Goal: Task Accomplishment & Management: Complete application form

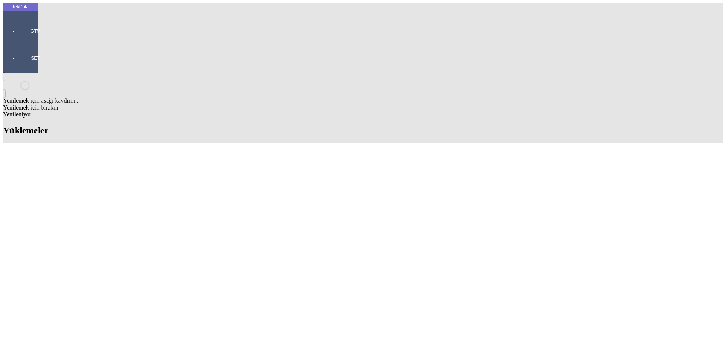
scroll to position [38, 0]
drag, startPoint x: 251, startPoint y: 248, endPoint x: 201, endPoint y: 251, distance: 49.6
copy tr "YT125500742"
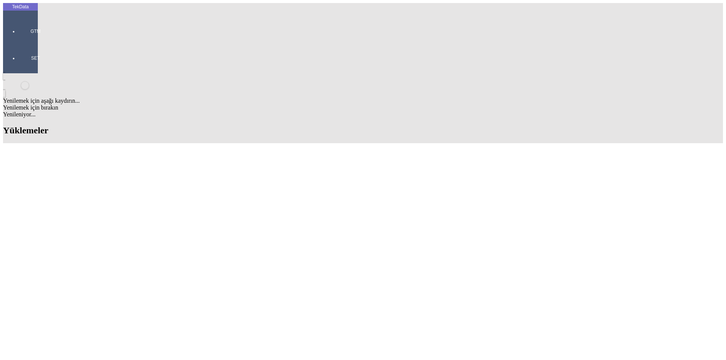
type input "AIKO"
drag, startPoint x: 167, startPoint y: 335, endPoint x: 145, endPoint y: 335, distance: 22.3
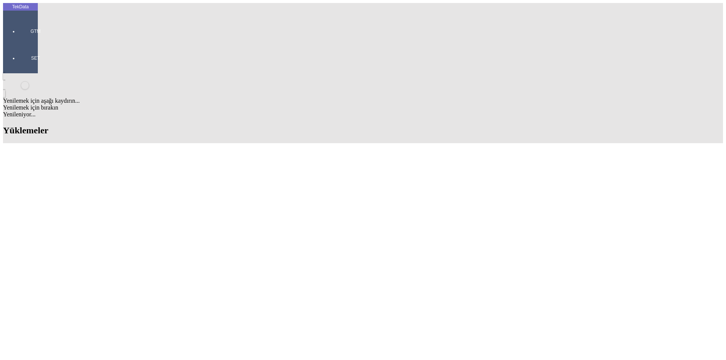
copy tr "ET352690"
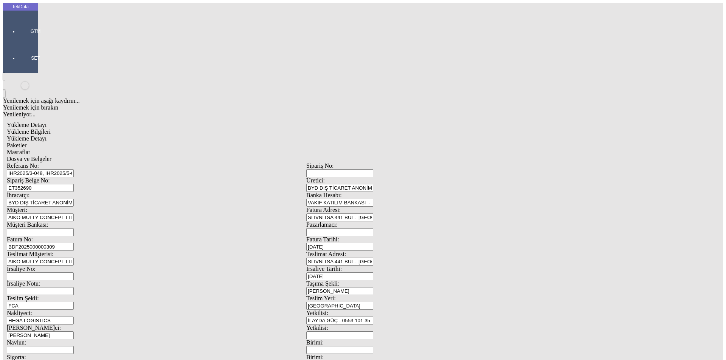
drag, startPoint x: 177, startPoint y: 52, endPoint x: 28, endPoint y: 51, distance: 149.7
click at [28, 51] on div "TekData GTM SET Yenilemek için aşağı kaydırın... Yenilemek için bırakın Yenilen…" at bounding box center [306, 299] width 606 height 592
paste input "7-076"
type input "IHR2025/7-076"
drag, startPoint x: 131, startPoint y: 68, endPoint x: 44, endPoint y: 68, distance: 86.6
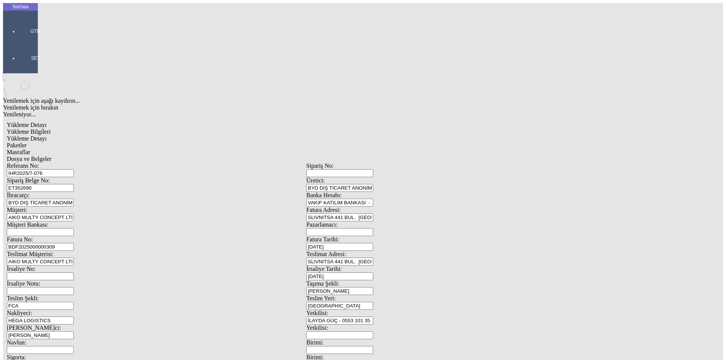
click at [44, 163] on div "Referans No: [STREET_ADDRESS] ET352690 Üretici: BYD DIŞ TİCARET ANONİM ŞİRKETİ …" at bounding box center [306, 340] width 599 height 354
paste input "7975"
type input "ET357975"
click at [74, 243] on input "BDF2025000000309" at bounding box center [40, 247] width 67 height 8
type input "BDF2025000000"
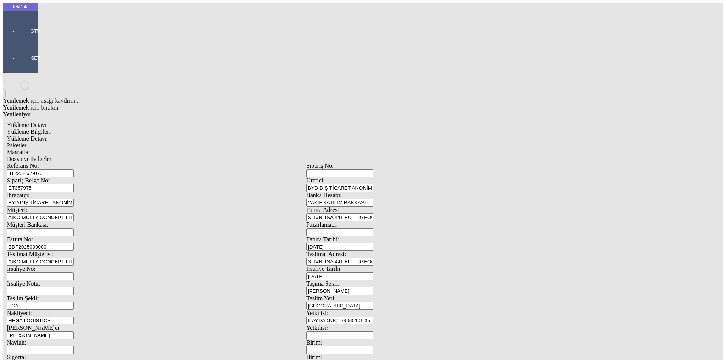
type input "[DATE]"
drag, startPoint x: 453, startPoint y: 153, endPoint x: 355, endPoint y: 152, distance: 97.9
click at [355, 266] on div "İrsaliye No: İrsaliye Tarihi: [DATE]" at bounding box center [306, 273] width 599 height 15
type input "[DATE]"
drag, startPoint x: 149, startPoint y: 257, endPoint x: 76, endPoint y: 260, distance: 73.0
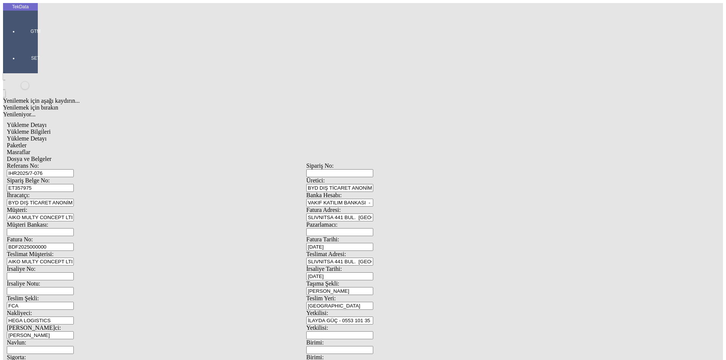
type input "[DATE]"
drag, startPoint x: 145, startPoint y: 263, endPoint x: 71, endPoint y: 266, distance: 73.4
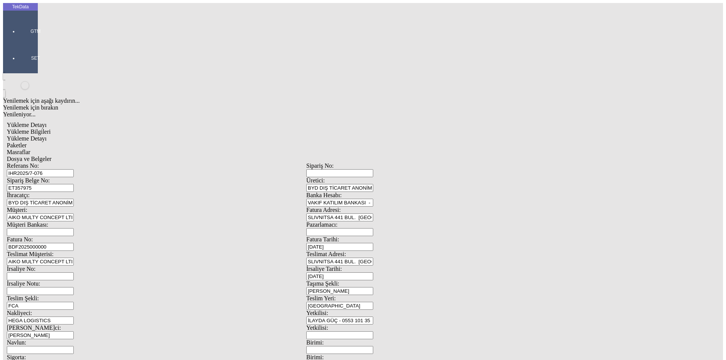
type input "[DATE]"
type input "2349.4"
drag, startPoint x: 402, startPoint y: 291, endPoint x: 374, endPoint y: 282, distance: 29.0
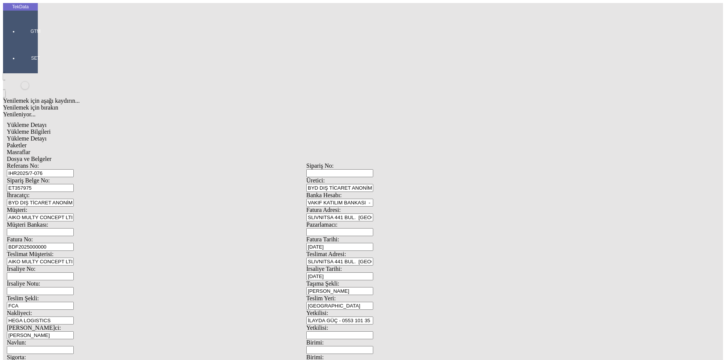
type input "2377.95"
click at [46, 135] on span "Yükleme Detayı" at bounding box center [27, 138] width 40 height 6
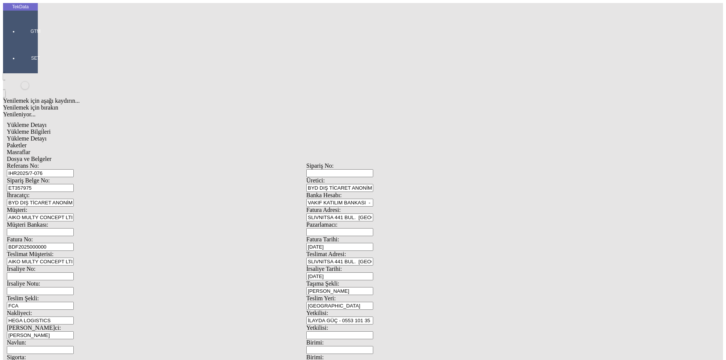
drag, startPoint x: 699, startPoint y: 52, endPoint x: 660, endPoint y: 68, distance: 42.7
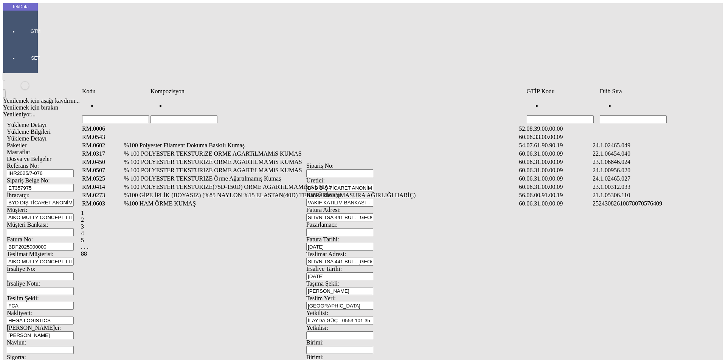
click at [679, 103] on td "Hücreyi Filtrele" at bounding box center [655, 110] width 112 height 28
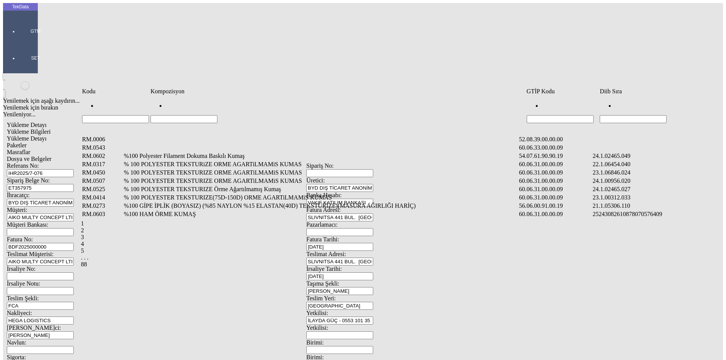
click at [666, 115] on input "Hücreyi Filtrele" at bounding box center [632, 119] width 67 height 8
type input "956"
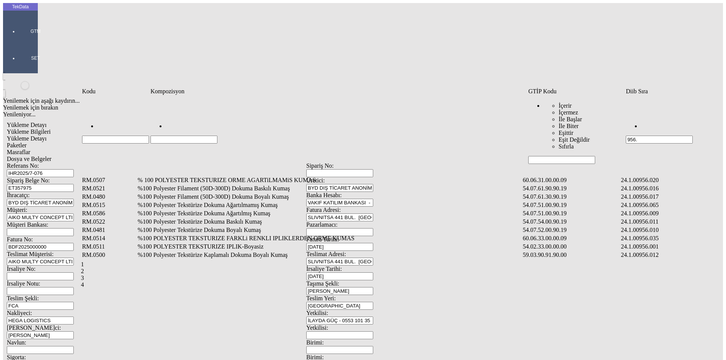
type input "956."
type input "9"
type input "2465.00"
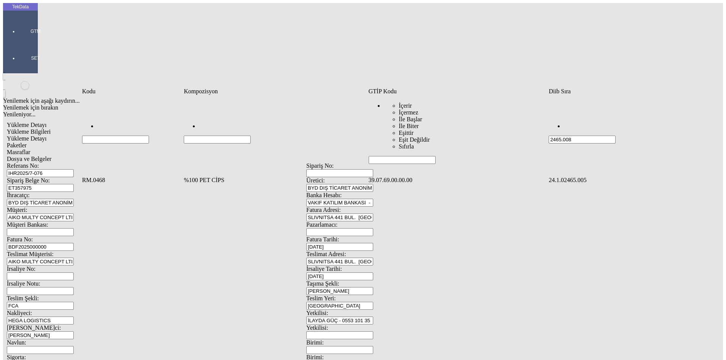
type input "2465.008"
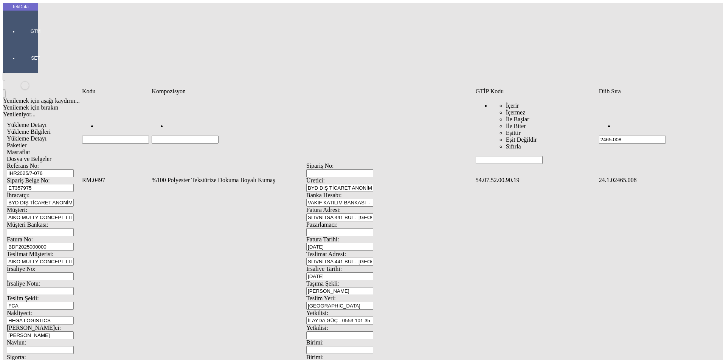
click at [200, 177] on td "%100 Polyester Tekstürize Dokuma Boyalı Kumaş" at bounding box center [312, 181] width 323 height 8
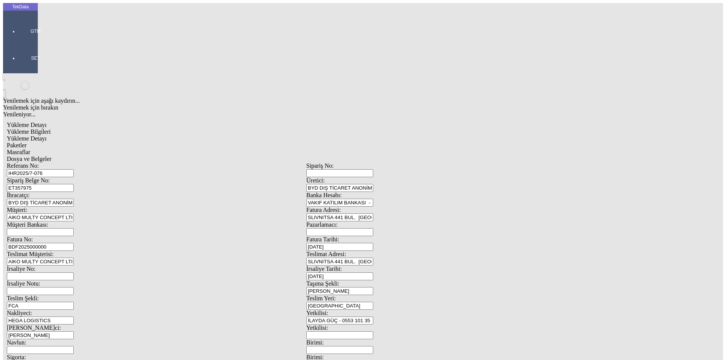
type input "1872.7"
click at [424, 137] on div "Metre" at bounding box center [561, 140] width 299 height 7
type input "Metre"
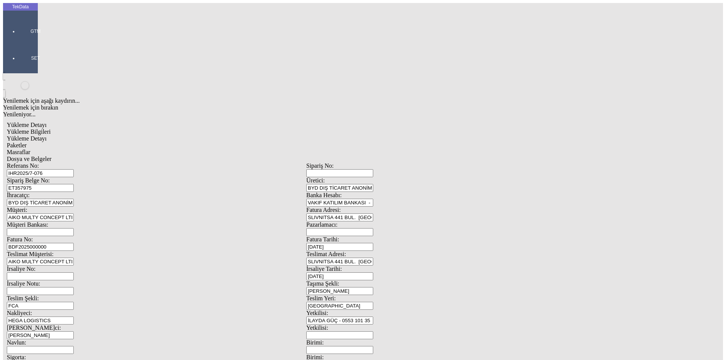
type input "3"
click at [417, 158] on div "Amerikan Doları" at bounding box center [561, 161] width 299 height 7
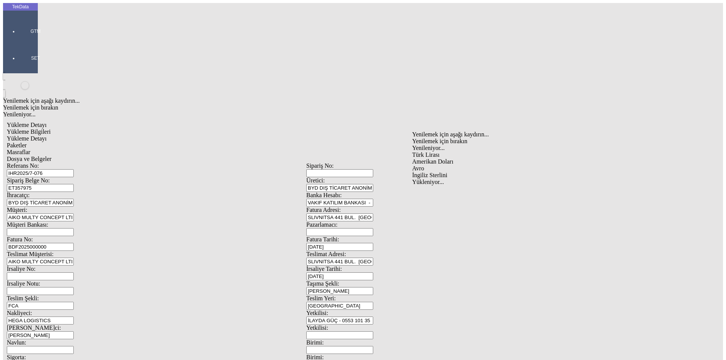
type input "Amerikan Doları"
type input "300"
type input "1195.55"
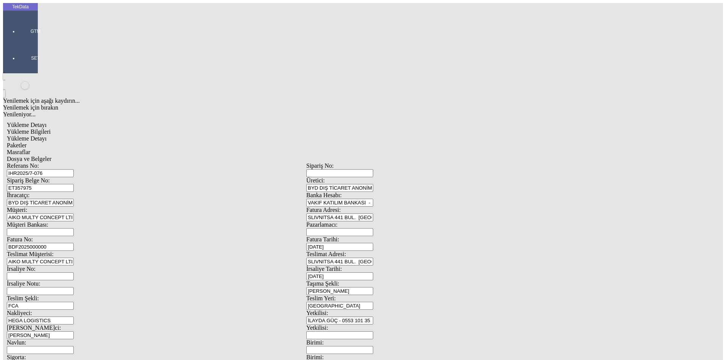
type input "1210.8"
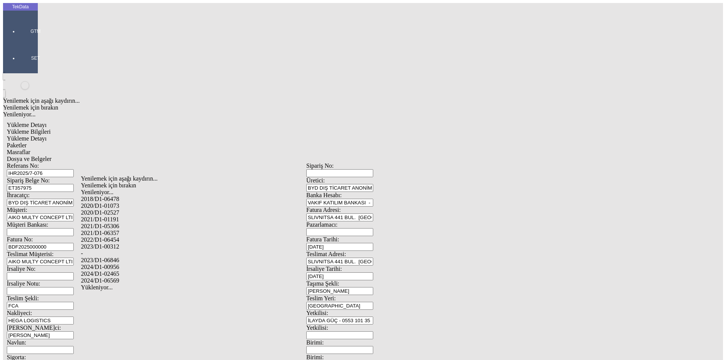
drag, startPoint x: 116, startPoint y: 264, endPoint x: 144, endPoint y: 263, distance: 28.0
click at [116, 271] on div "2024/D1-02465" at bounding box center [228, 274] width 294 height 7
type input "2024/D1-02465"
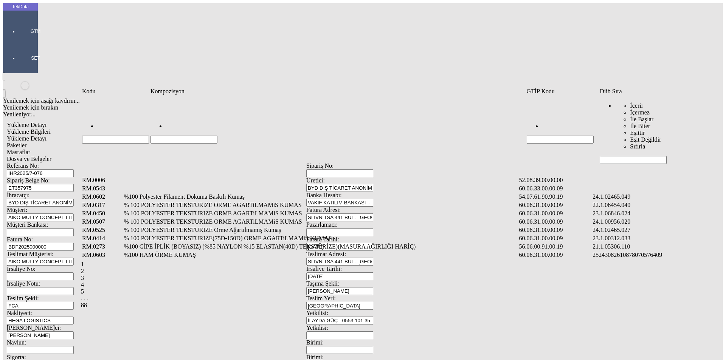
click at [627, 156] on input "Hücreyi Filtrele" at bounding box center [632, 160] width 67 height 8
type input "2465.008"
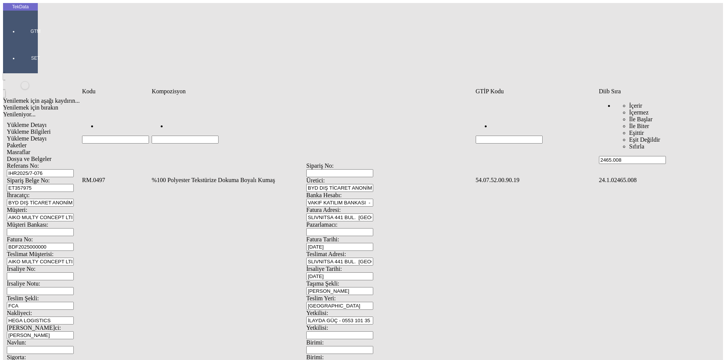
click at [371, 177] on td "%100 Polyester Tekstürize Dokuma Boyalı Kumaş" at bounding box center [312, 181] width 323 height 8
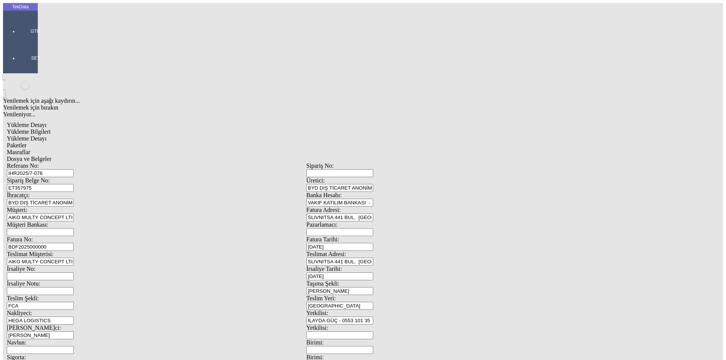
type input "967.6"
click at [430, 137] on div "Metre" at bounding box center [561, 140] width 299 height 7
type input "Metre"
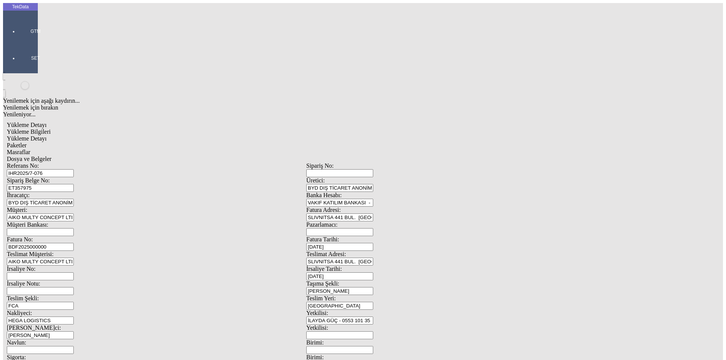
type input "3.7"
click at [434, 158] on div "Amerikan Doları" at bounding box center [561, 161] width 299 height 7
type input "Amerikan Doları"
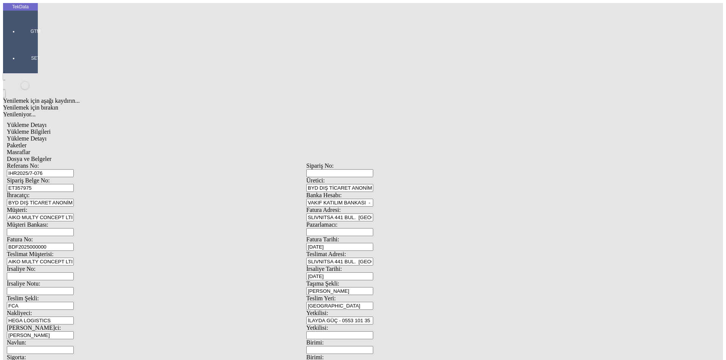
type input "300"
type input "685"
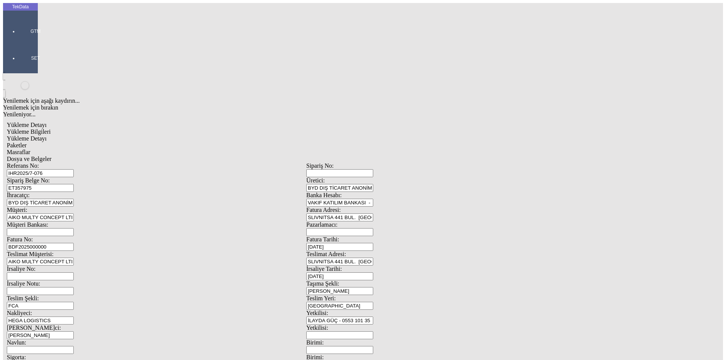
type input "691.4"
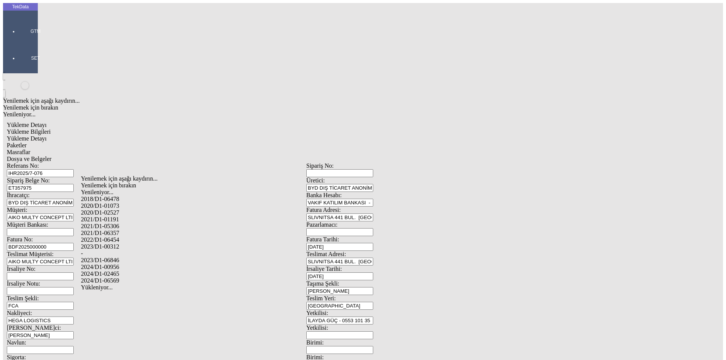
click at [124, 271] on div "2024/D1-02465" at bounding box center [228, 274] width 294 height 7
type input "2024/D1-02465"
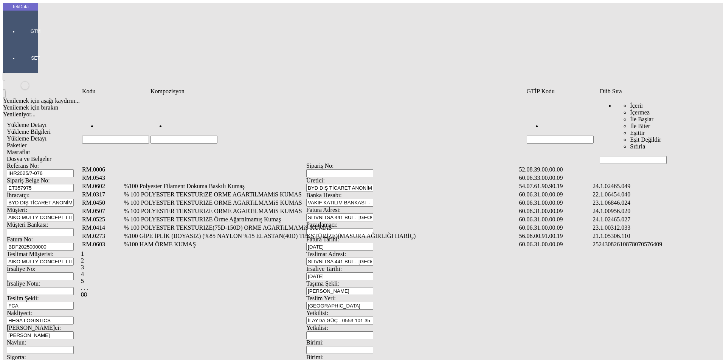
click at [613, 156] on input "Hücreyi Filtrele" at bounding box center [632, 160] width 67 height 8
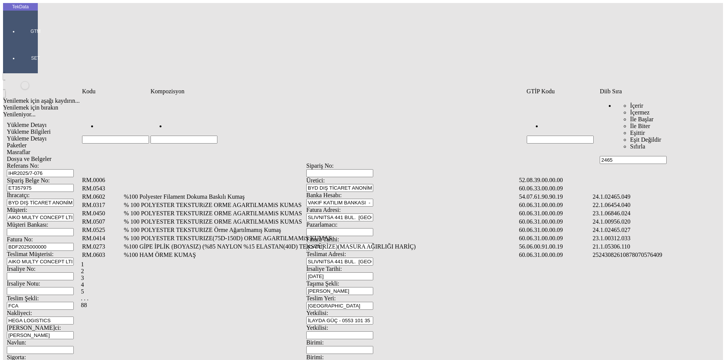
type input "2465"
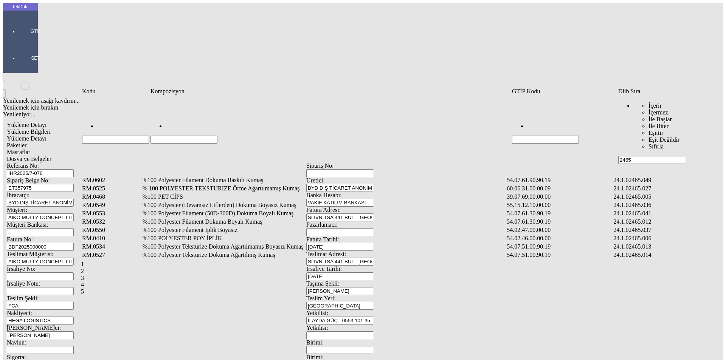
click at [220, 218] on td "%100 Polyester Filament Dokuma Boyalı Kumaş" at bounding box center [324, 222] width 364 height 8
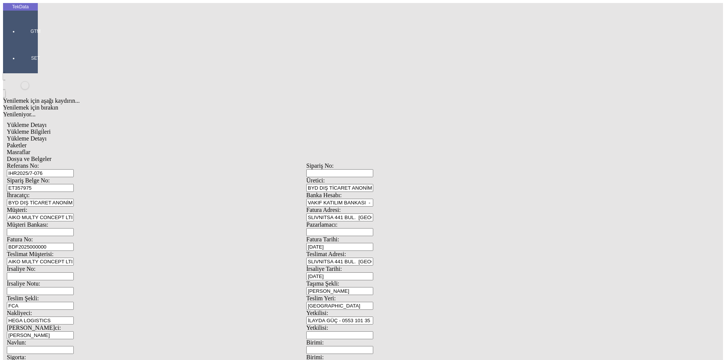
type input "150"
click at [420, 137] on div "Metre" at bounding box center [561, 140] width 299 height 7
type input "Metre"
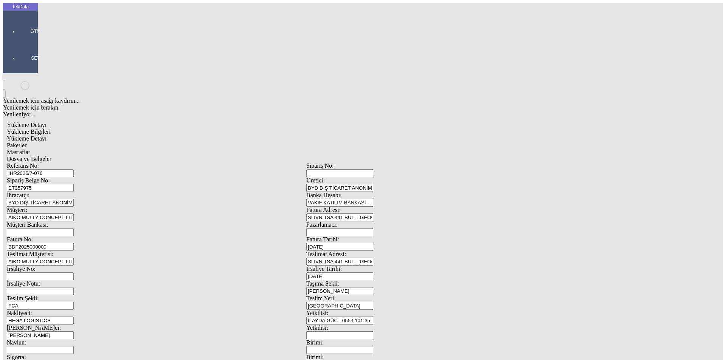
type input "2.3"
click at [433, 158] on div "Amerikan Doları" at bounding box center [561, 161] width 299 height 7
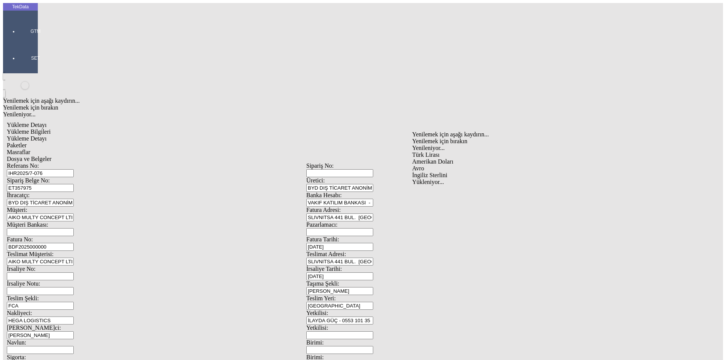
type input "Amerikan Doları"
type input "300"
type input "39.25"
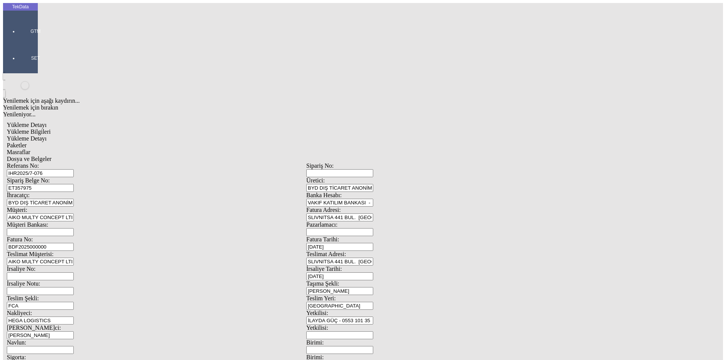
type input "39.7"
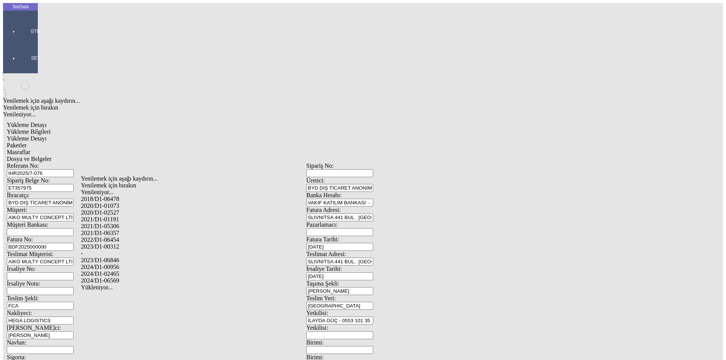
click at [124, 271] on div "2024/D1-02465" at bounding box center [228, 274] width 294 height 7
type input "2024/D1-02465"
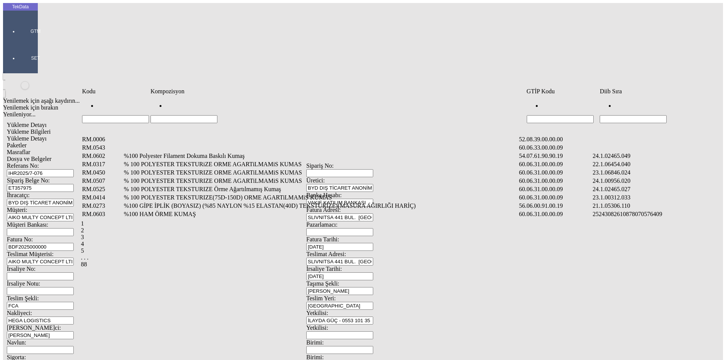
click at [616, 115] on input "Hücreyi Filtrele" at bounding box center [632, 119] width 67 height 8
type input "2465.0"
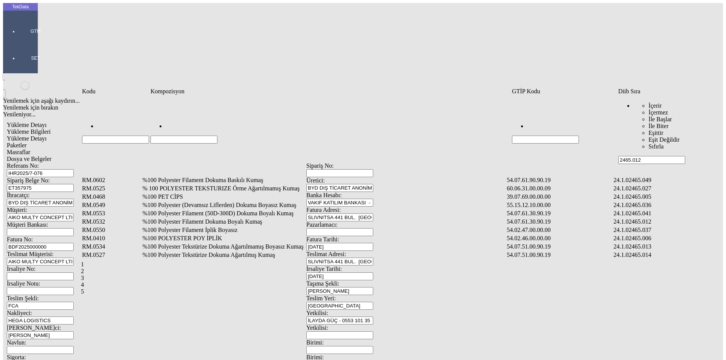
type input "2465.012"
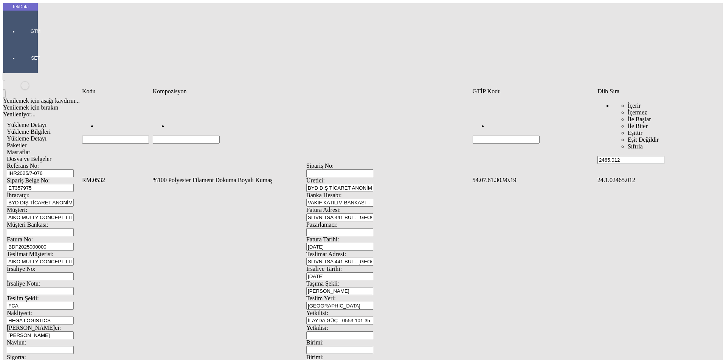
click at [235, 177] on td "%100 Polyester Filament Dokuma Boyalı Kumaş" at bounding box center [311, 181] width 319 height 8
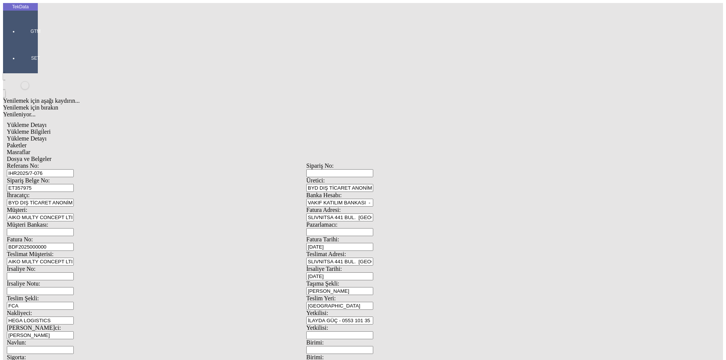
type input "576.5"
click at [424, 137] on div "Metre" at bounding box center [561, 140] width 299 height 7
type input "Metre"
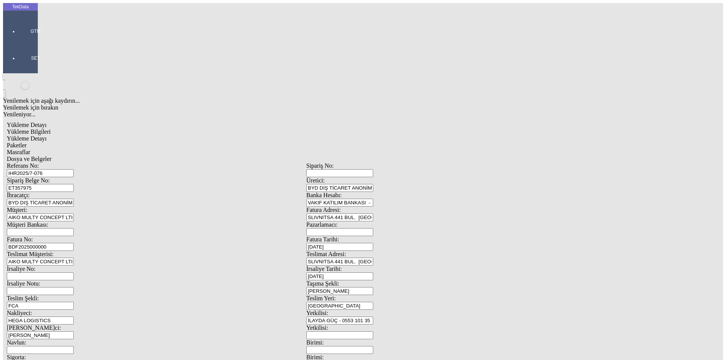
type input "2"
click at [433, 158] on div "Amerikan Doları" at bounding box center [561, 161] width 299 height 7
type input "Amerikan Doları"
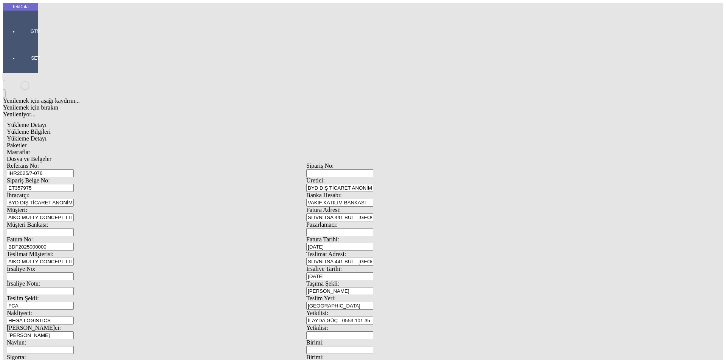
type input "300"
type input "111.95"
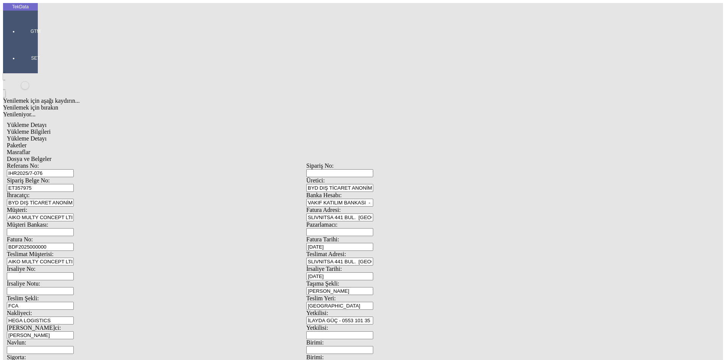
type input "113.75"
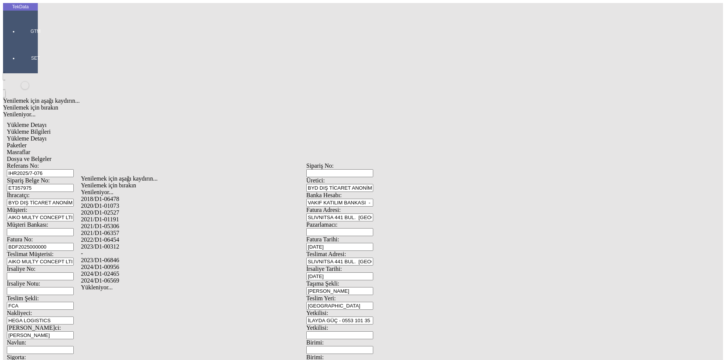
click at [116, 271] on div "2024/D1-02465" at bounding box center [228, 274] width 294 height 7
type input "2024/D1-02465"
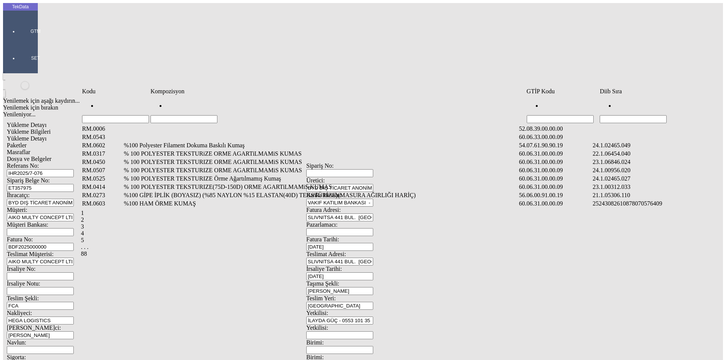
click at [623, 115] on input "Hücreyi Filtrele" at bounding box center [632, 119] width 67 height 8
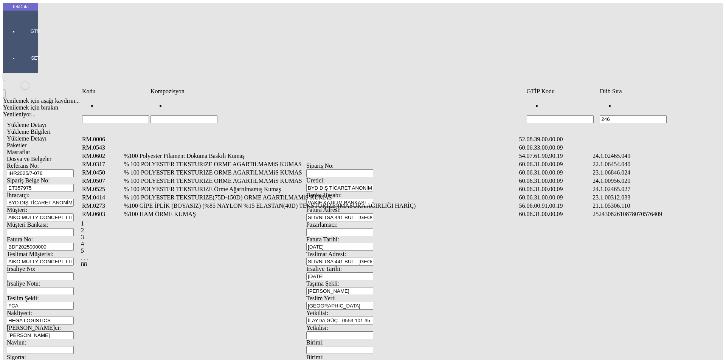
type input "2465"
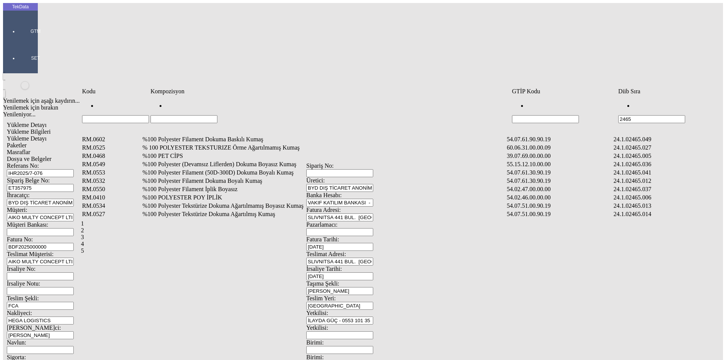
type input "2465"
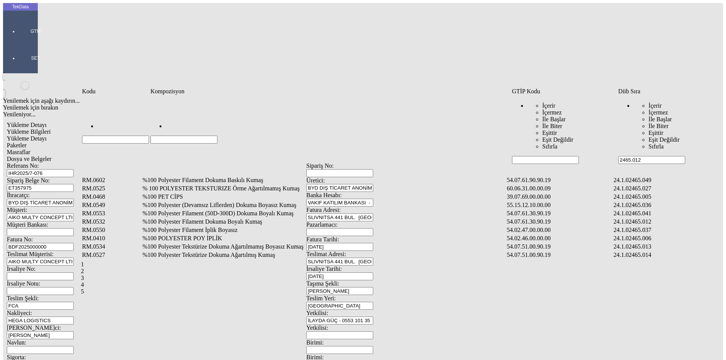
type input "2465.012"
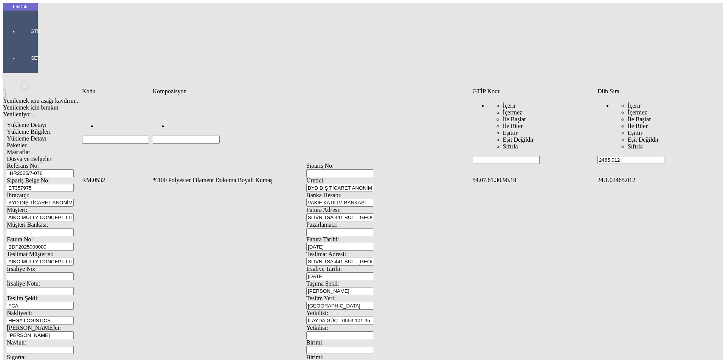
click at [208, 177] on td "%100 Polyester Filament Dokuma Boyalı Kumaş" at bounding box center [311, 181] width 319 height 8
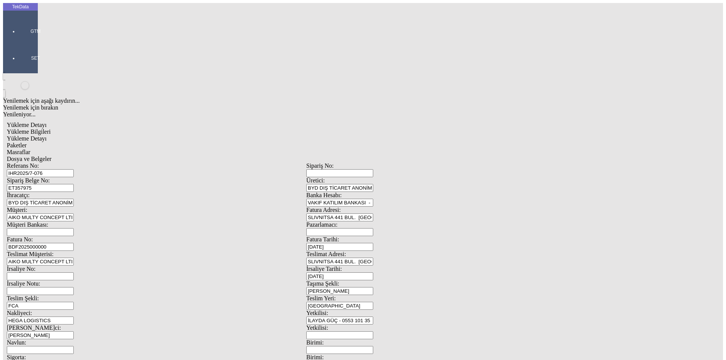
type input "513.5"
click at [427, 137] on div "Metre" at bounding box center [561, 140] width 299 height 7
type input "Metre"
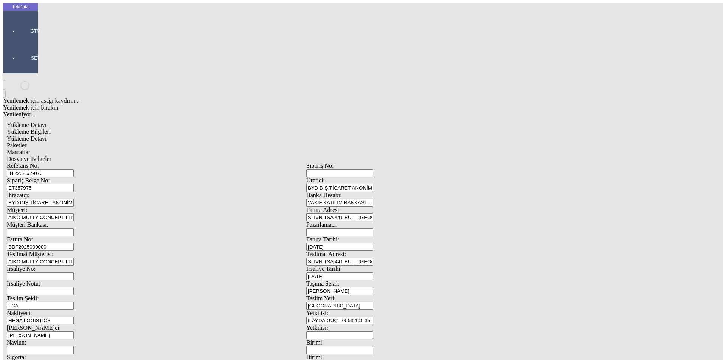
type input "1.9"
click at [442, 158] on div "Amerikan Doları" at bounding box center [561, 161] width 299 height 7
type input "Amerikan Doları"
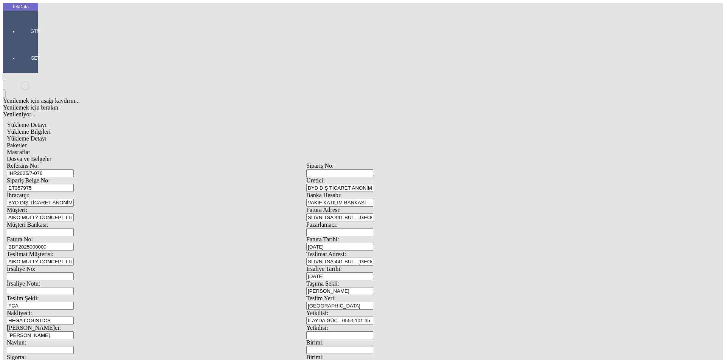
type input "300"
type input "116.95"
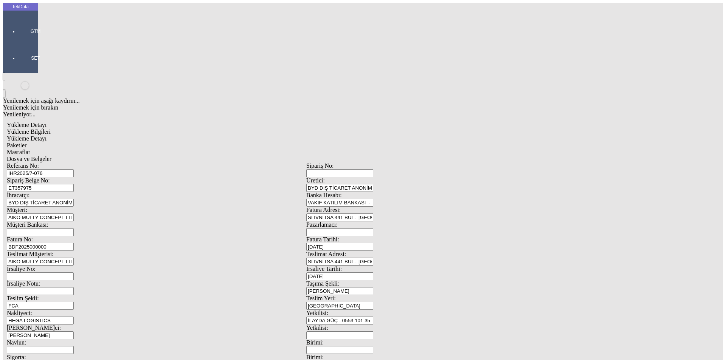
type input "118.9"
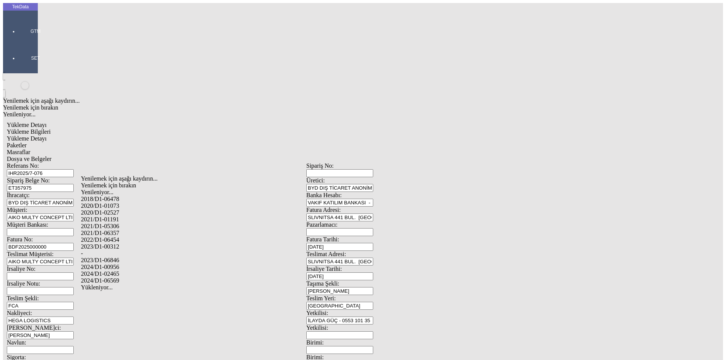
click at [119, 271] on div "2024/D1-02465" at bounding box center [228, 274] width 294 height 7
type input "2024/D1-02465"
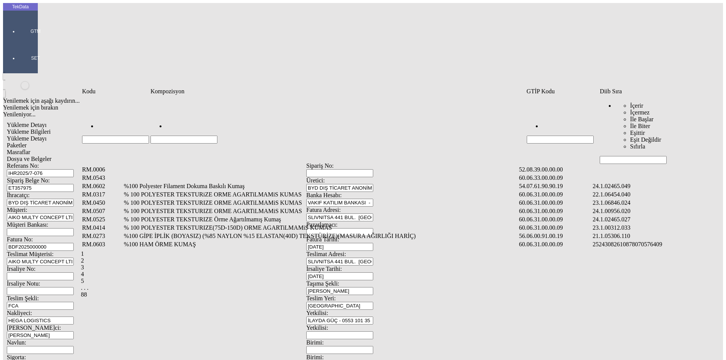
click at [614, 156] on input "Hücreyi Filtrele" at bounding box center [632, 160] width 67 height 8
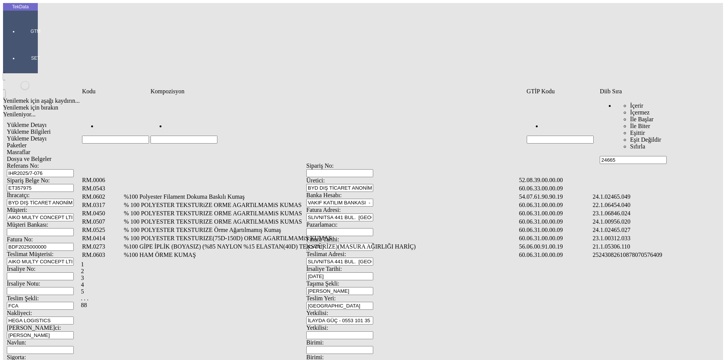
type input "24665"
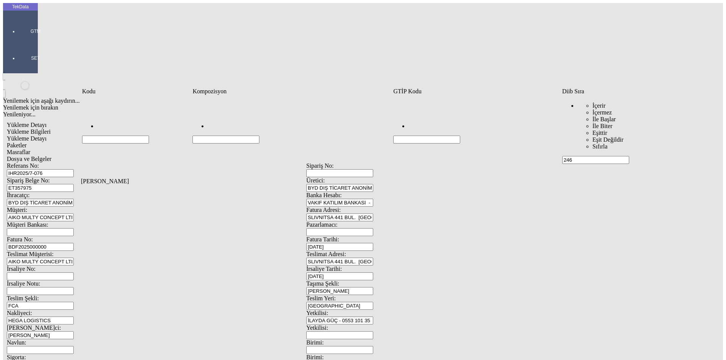
type input "246"
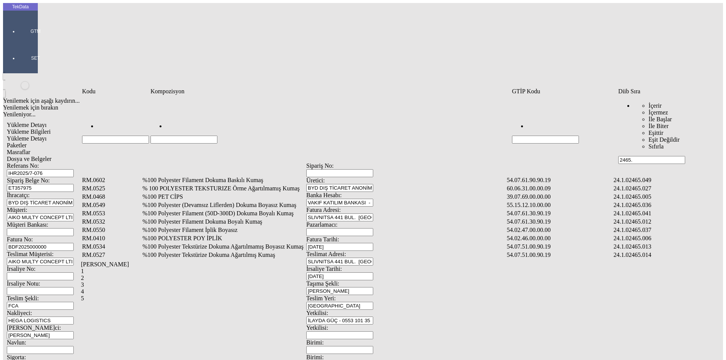
type input "2465."
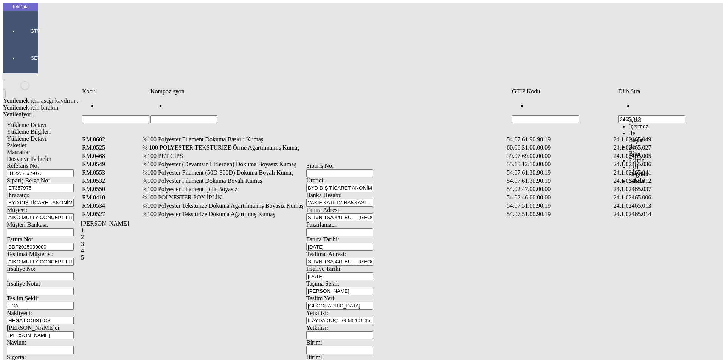
type input "2465.012"
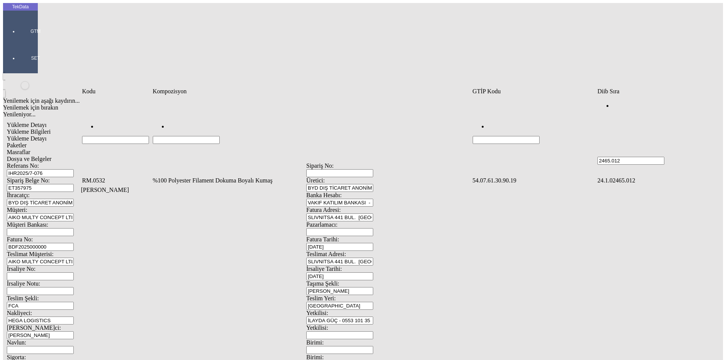
click at [257, 177] on td "%100 Polyester Filament Dokuma Boyalı Kumaş" at bounding box center [311, 181] width 319 height 8
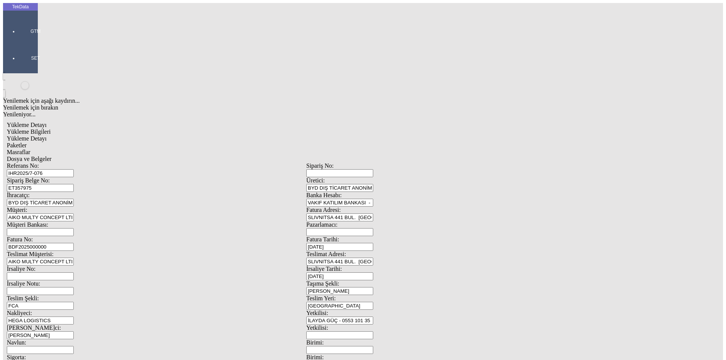
type input "155"
click at [434, 137] on div "Metre" at bounding box center [561, 140] width 299 height 7
type input "Metre"
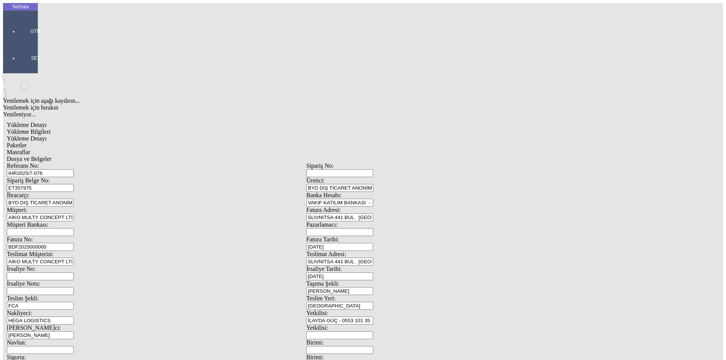
type input "2.15"
click at [431, 158] on div "Amerikan Doları" at bounding box center [561, 161] width 299 height 7
type input "Amerikan Doları"
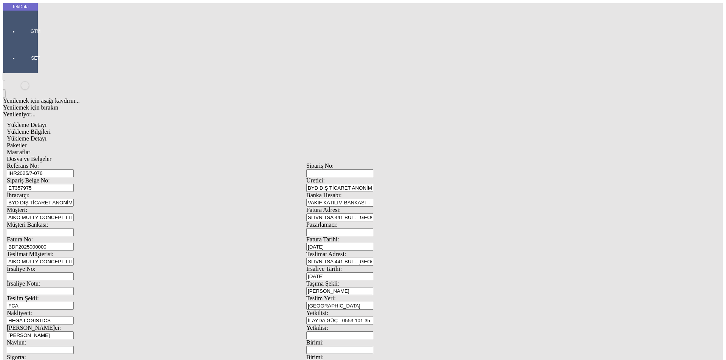
type input "300"
type input "39.1"
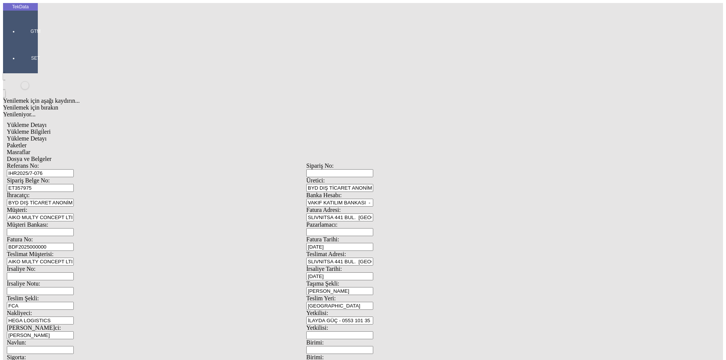
type input "2"
type input "39.55"
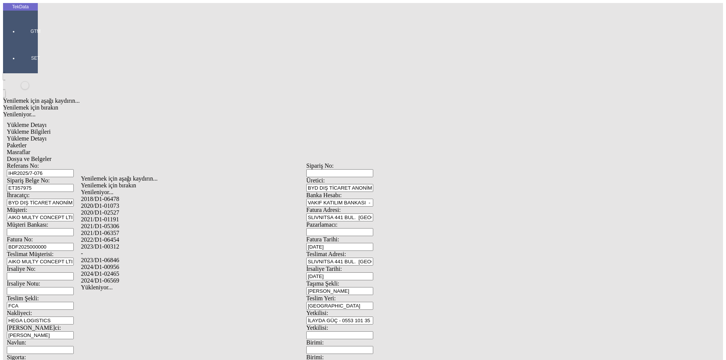
click at [125, 271] on div "2024/D1-02465" at bounding box center [228, 274] width 294 height 7
type input "2024/D1-02465"
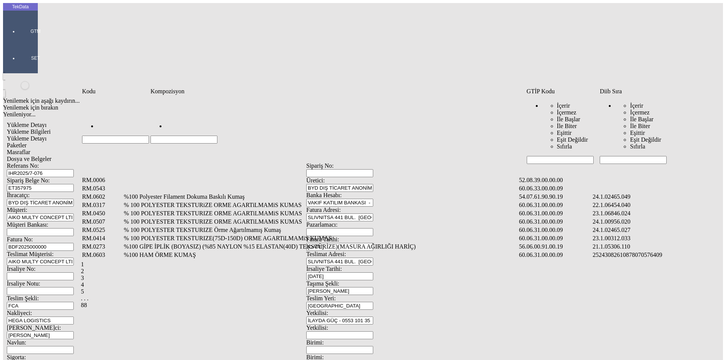
click at [624, 156] on input "Hücreyi Filtrele" at bounding box center [632, 160] width 67 height 8
type input "2465.012"
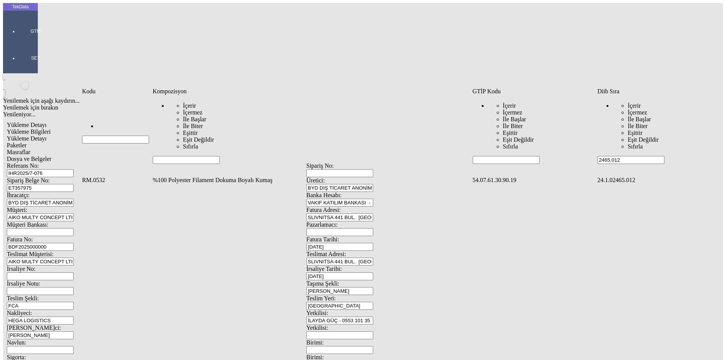
click at [190, 177] on td "%100 Polyester Filament Dokuma Boyalı Kumaş" at bounding box center [311, 181] width 319 height 8
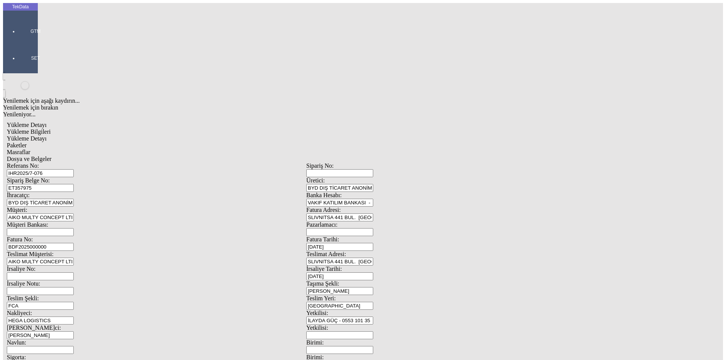
type input "400"
drag, startPoint x: 412, startPoint y: 112, endPoint x: 432, endPoint y: 115, distance: 19.9
click at [428, 137] on div "Metre" at bounding box center [561, 140] width 299 height 7
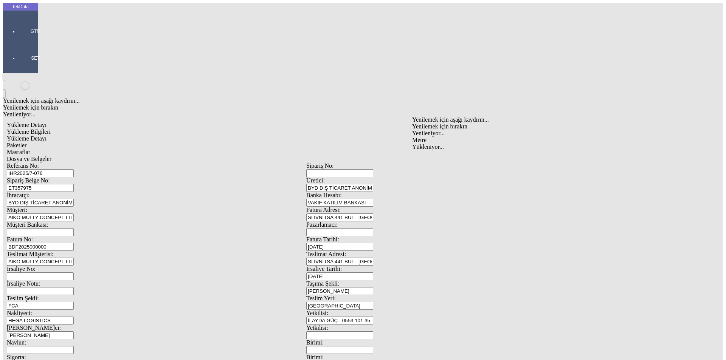
type input "Metre"
type input "1.75"
click at [429, 158] on div "Amerikan Doları" at bounding box center [561, 161] width 299 height 7
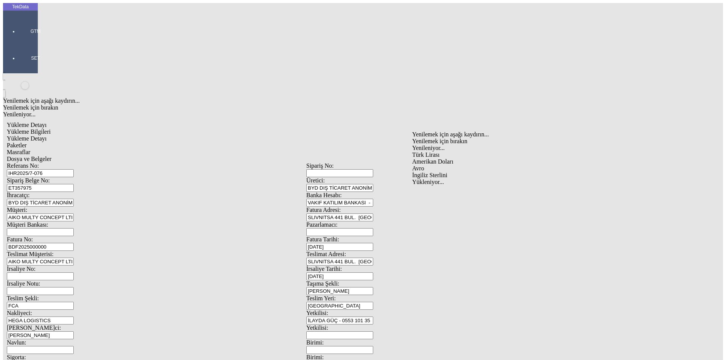
type input "Amerikan Doları"
type input "300"
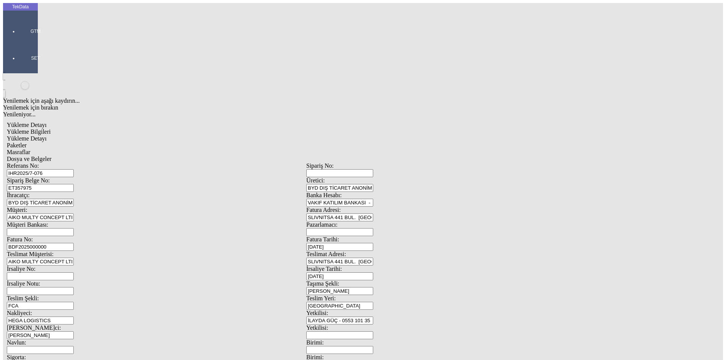
type input "101.2"
type input "102.4"
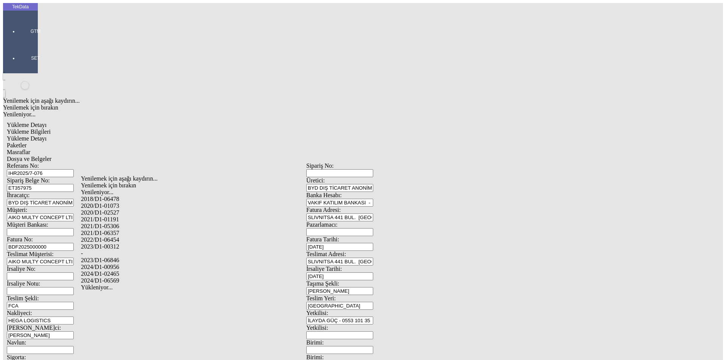
click at [118, 271] on div "2024/D1-02465" at bounding box center [228, 274] width 294 height 7
type input "2024/D1-02465"
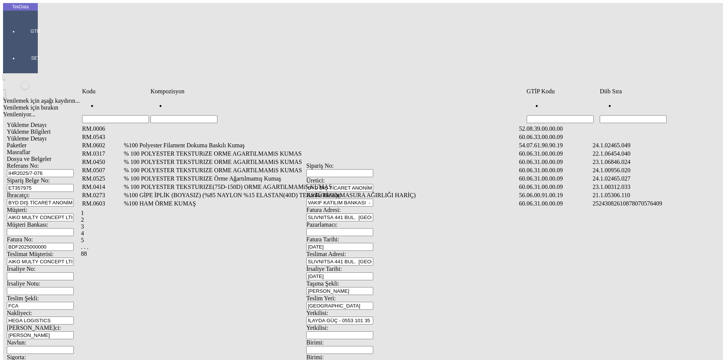
click at [625, 115] on input "Hücreyi Filtrele" at bounding box center [632, 119] width 67 height 8
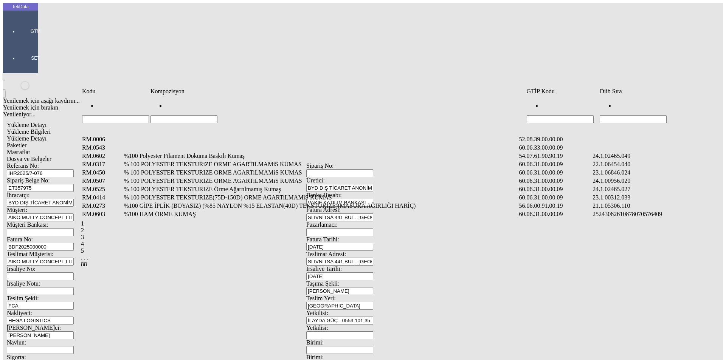
click at [175, 111] on td "Hücreyi Filtrele" at bounding box center [337, 110] width 375 height 28
click at [171, 115] on input "Hücreyi Filtrele" at bounding box center [183, 119] width 67 height 8
type input "+58"
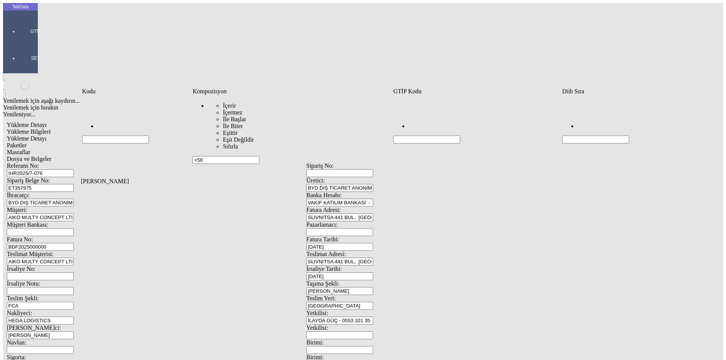
drag, startPoint x: 228, startPoint y: 105, endPoint x: 166, endPoint y: 110, distance: 62.6
click at [166, 110] on tr "İçerir İçermez İle Başlar İle Biter Eşittir Eşit Değildir Sıfırla +58" at bounding box center [394, 130] width 624 height 68
type input "%58"
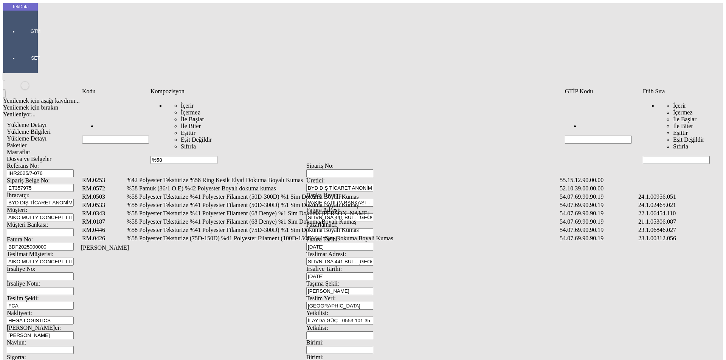
click at [664, 156] on input "Hücreyi Filtrele" at bounding box center [676, 160] width 67 height 8
type input "2465"
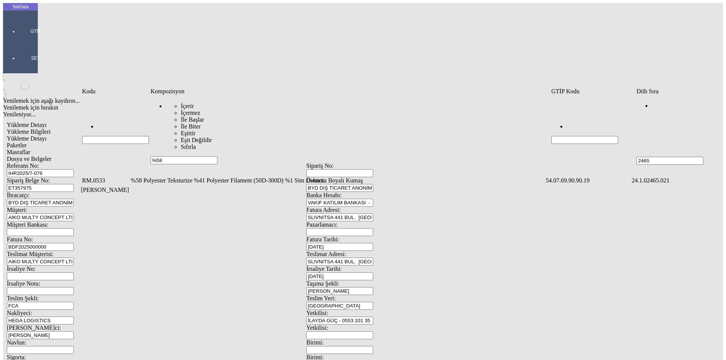
click at [215, 177] on td "%58 Polyester Teksturize %41 Polyester Filament (50D-300D) %1 Sim Dokuma Boyalı…" at bounding box center [337, 181] width 414 height 8
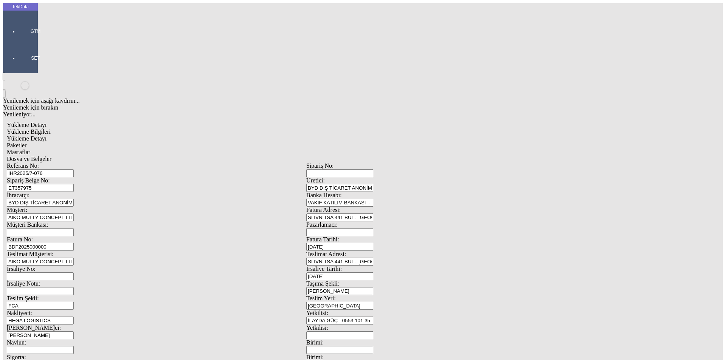
type input "350"
click at [426, 137] on div "Metre" at bounding box center [561, 140] width 299 height 7
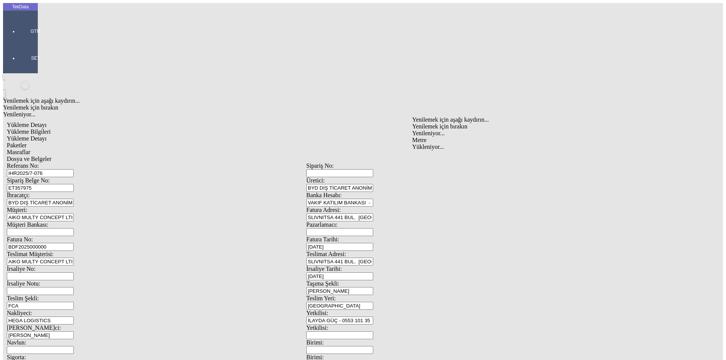
type input "Metre"
type input "1.95"
click at [432, 158] on div "Amerikan Doları" at bounding box center [561, 161] width 299 height 7
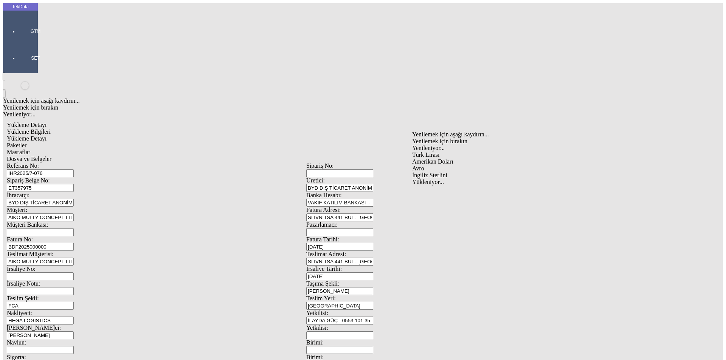
type input "Amerikan Doları"
type input "300"
type input "60.4"
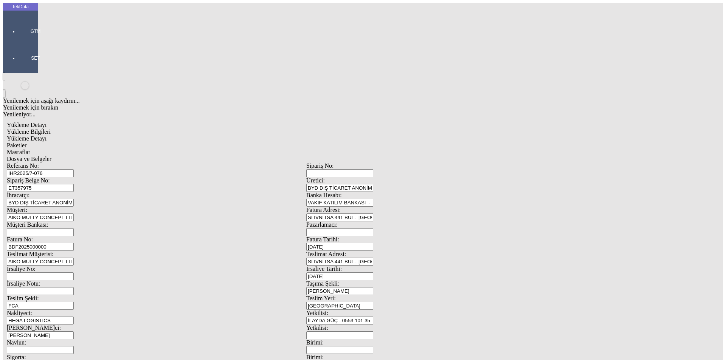
type input "61.45"
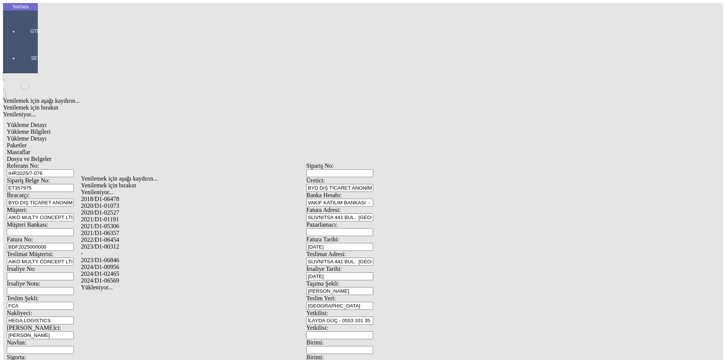
click at [120, 271] on div "2024/D1-02465" at bounding box center [228, 274] width 294 height 7
type input "2024/D1-02465"
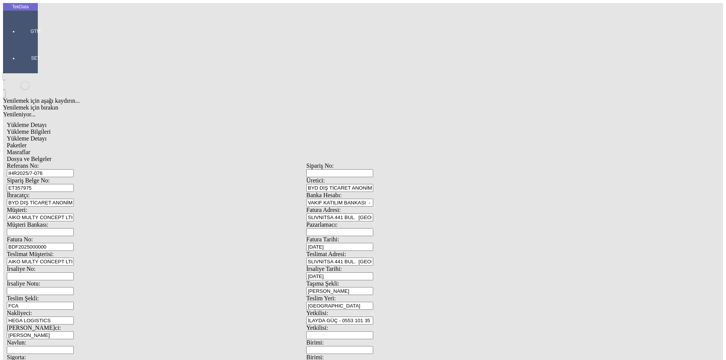
click at [182, 142] on div "Paketler" at bounding box center [306, 145] width 599 height 7
drag, startPoint x: 427, startPoint y: 82, endPoint x: 367, endPoint y: 82, distance: 59.7
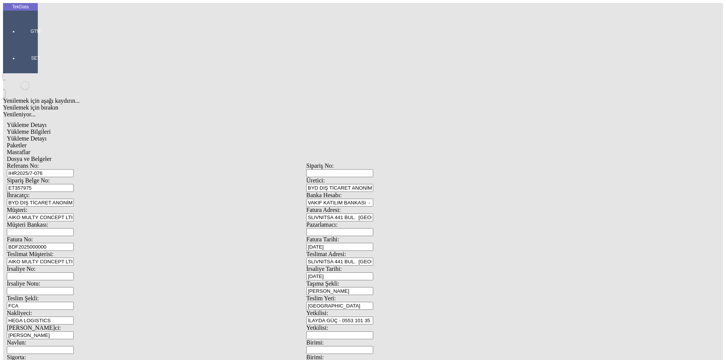
type input "13"
click at [104, 114] on div "Çuval" at bounding box center [224, 117] width 300 height 7
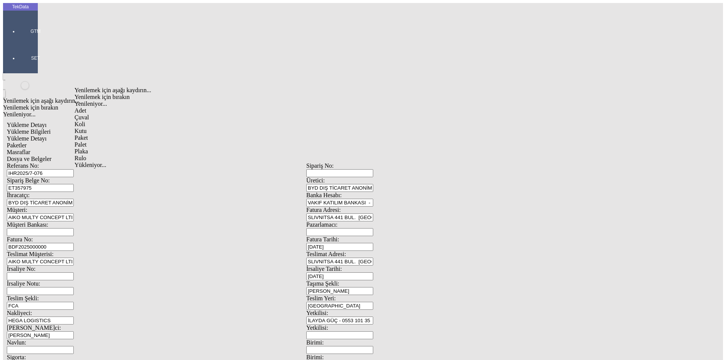
type input "Çuval"
type input "29"
type input "150x60x30"
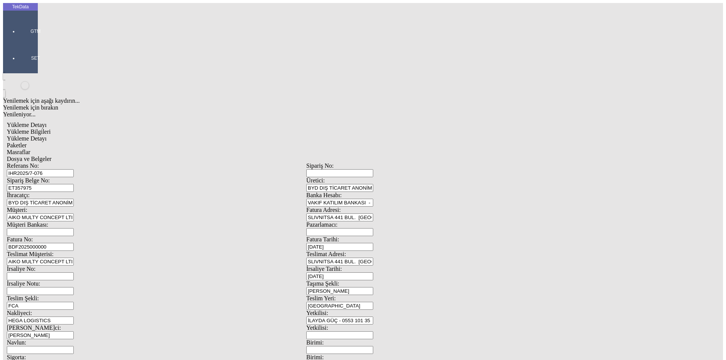
click at [30, 149] on span "Masraflar" at bounding box center [18, 152] width 23 height 6
click at [259, 156] on div "Dosya ve Belgeler" at bounding box center [306, 159] width 599 height 7
click at [51, 156] on span "Dosya ve Belgeler" at bounding box center [29, 159] width 45 height 6
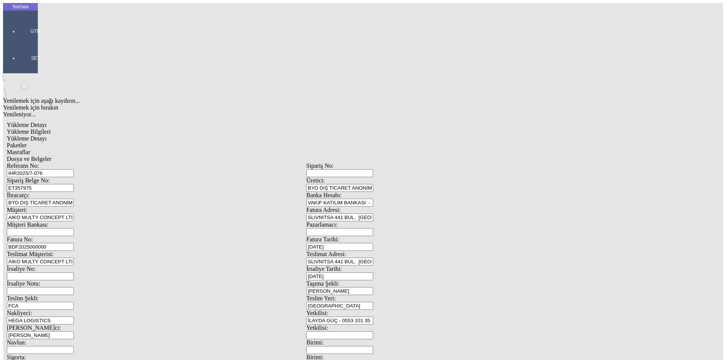
click at [51, 129] on span "Yükleme Bilgileri" at bounding box center [29, 132] width 44 height 6
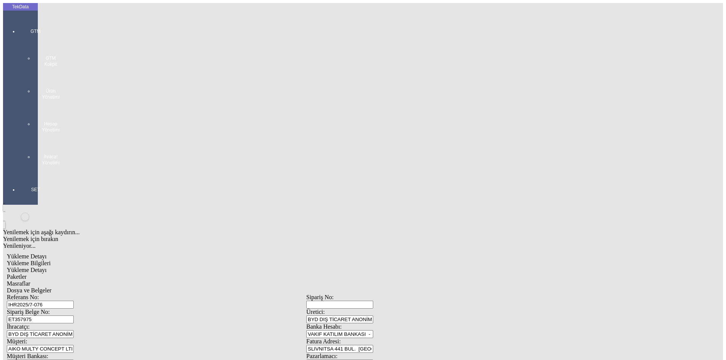
click at [18, 173] on div at bounding box center [35, 173] width 35 height 0
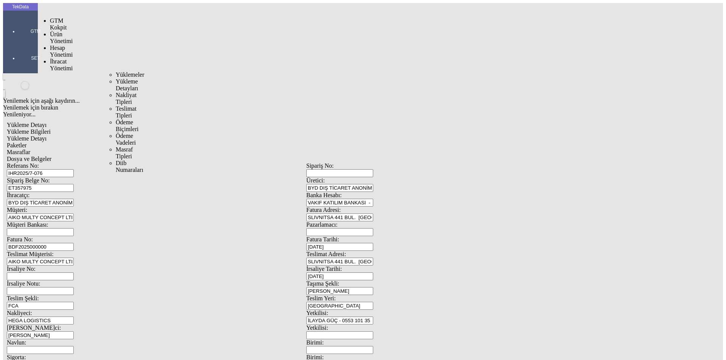
drag, startPoint x: 64, startPoint y: 44, endPoint x: 73, endPoint y: 43, distance: 9.5
click at [65, 58] on span "İhracat Yönetimi" at bounding box center [61, 64] width 23 height 13
click at [116, 71] on span "Yüklemeler" at bounding box center [130, 74] width 29 height 6
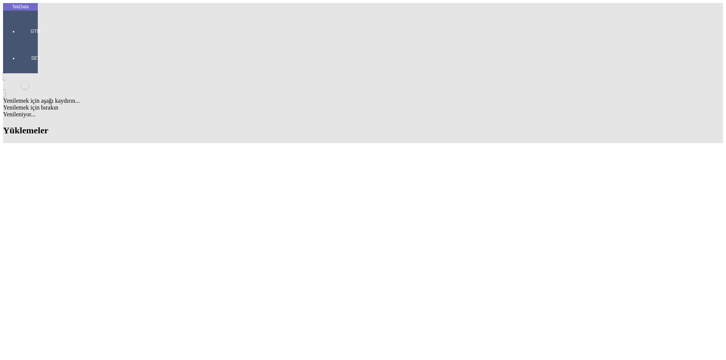
scroll to position [130, 0]
drag, startPoint x: 175, startPoint y: 339, endPoint x: 145, endPoint y: 339, distance: 30.6
copy tr "ET352690"
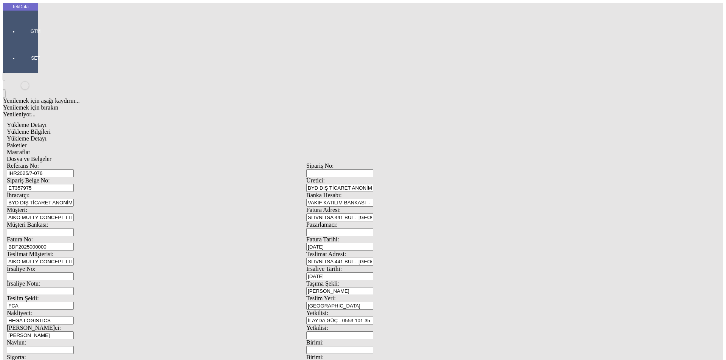
drag, startPoint x: 147, startPoint y: 54, endPoint x: 60, endPoint y: 54, distance: 86.2
click at [60, 163] on div "Referans No: IHR2025/7-076" at bounding box center [156, 170] width 299 height 15
drag, startPoint x: 145, startPoint y: 69, endPoint x: 62, endPoint y: 68, distance: 83.5
click at [62, 177] on div "Sipariş Belge No: ET357975" at bounding box center [156, 184] width 299 height 15
